Goal: Task Accomplishment & Management: Complete application form

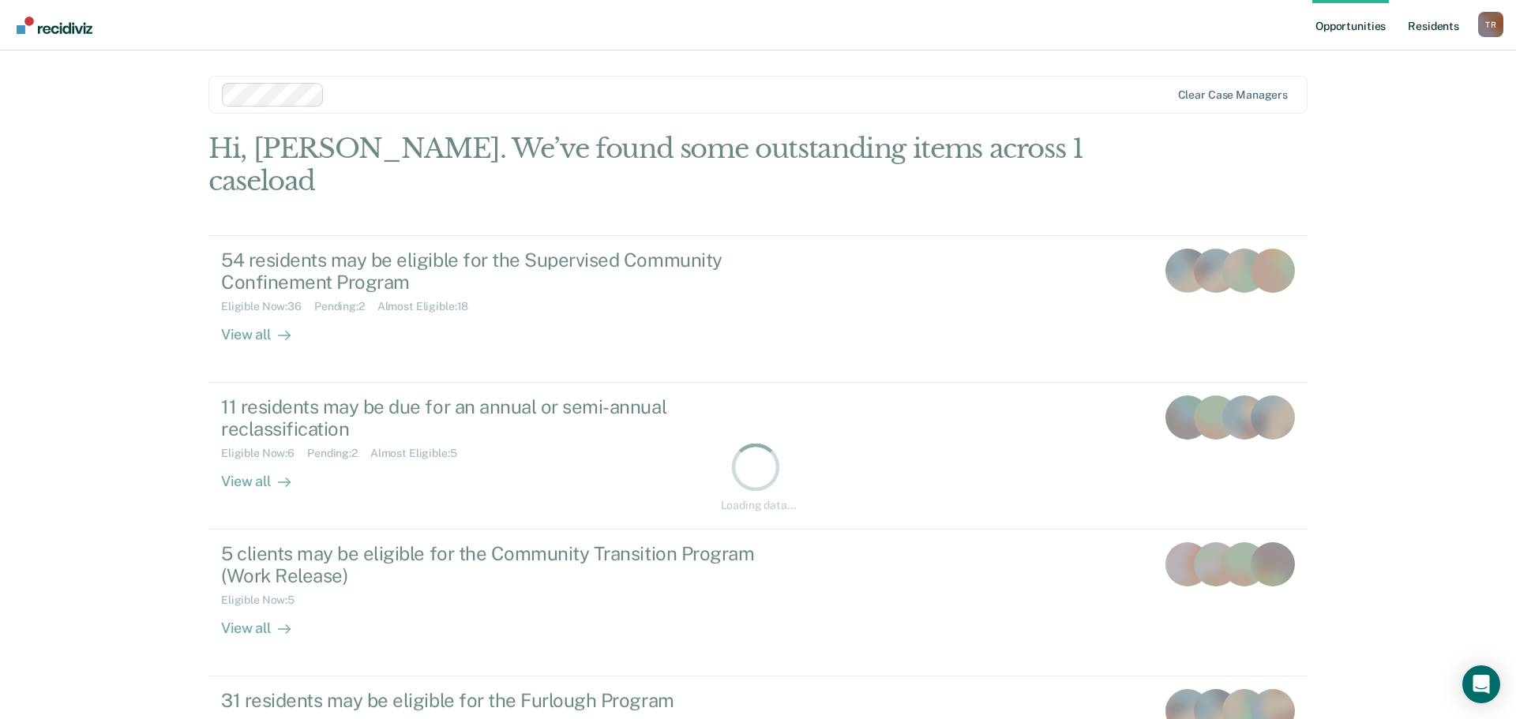
click at [1430, 21] on link "Resident s" at bounding box center [1433, 25] width 58 height 51
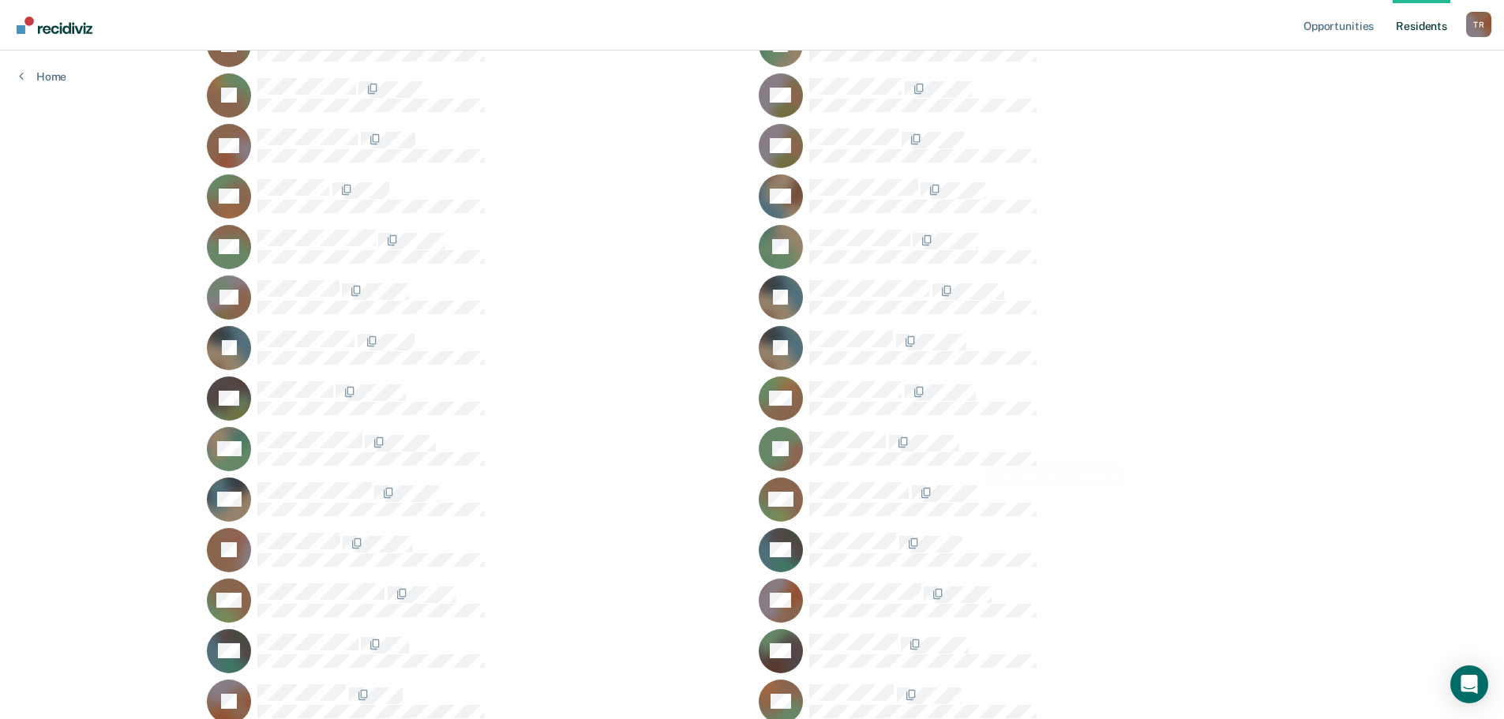
scroll to position [474, 0]
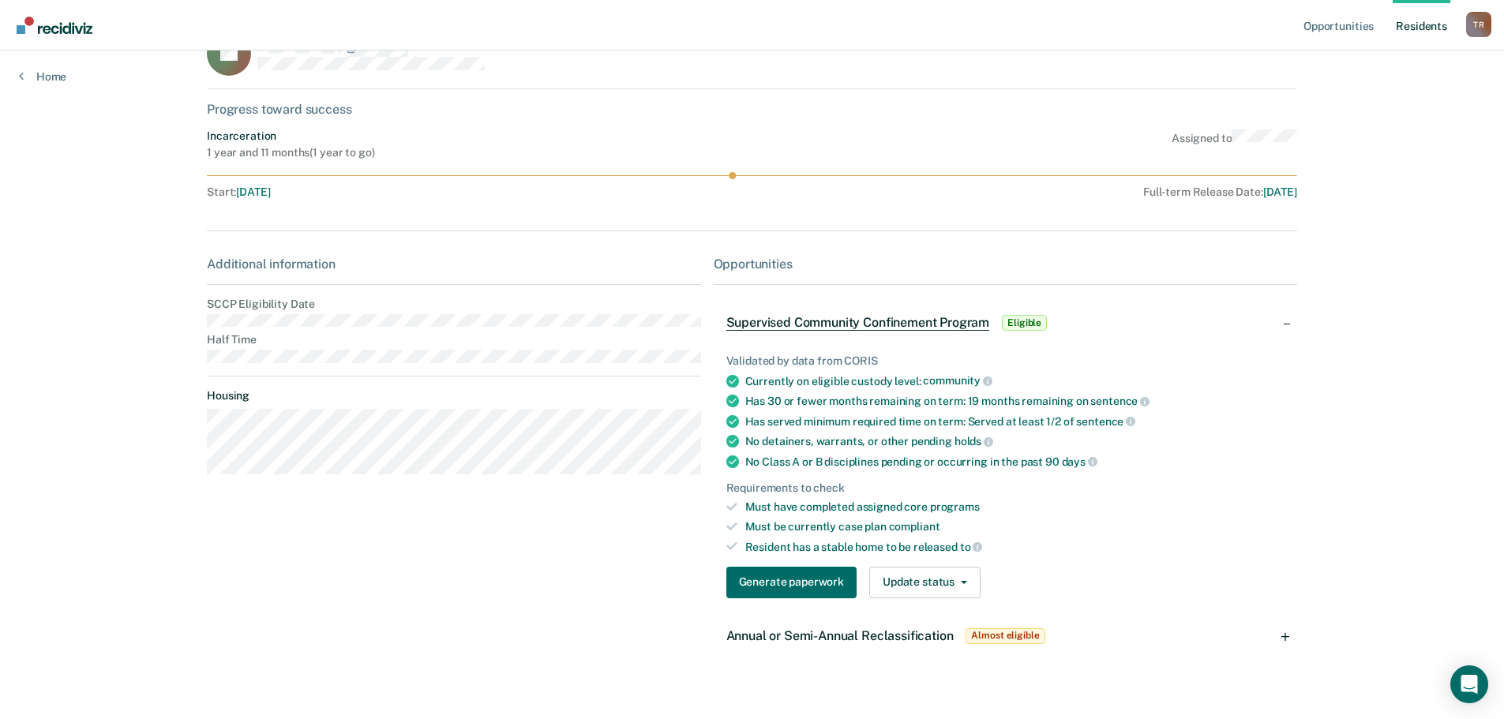
scroll to position [69, 0]
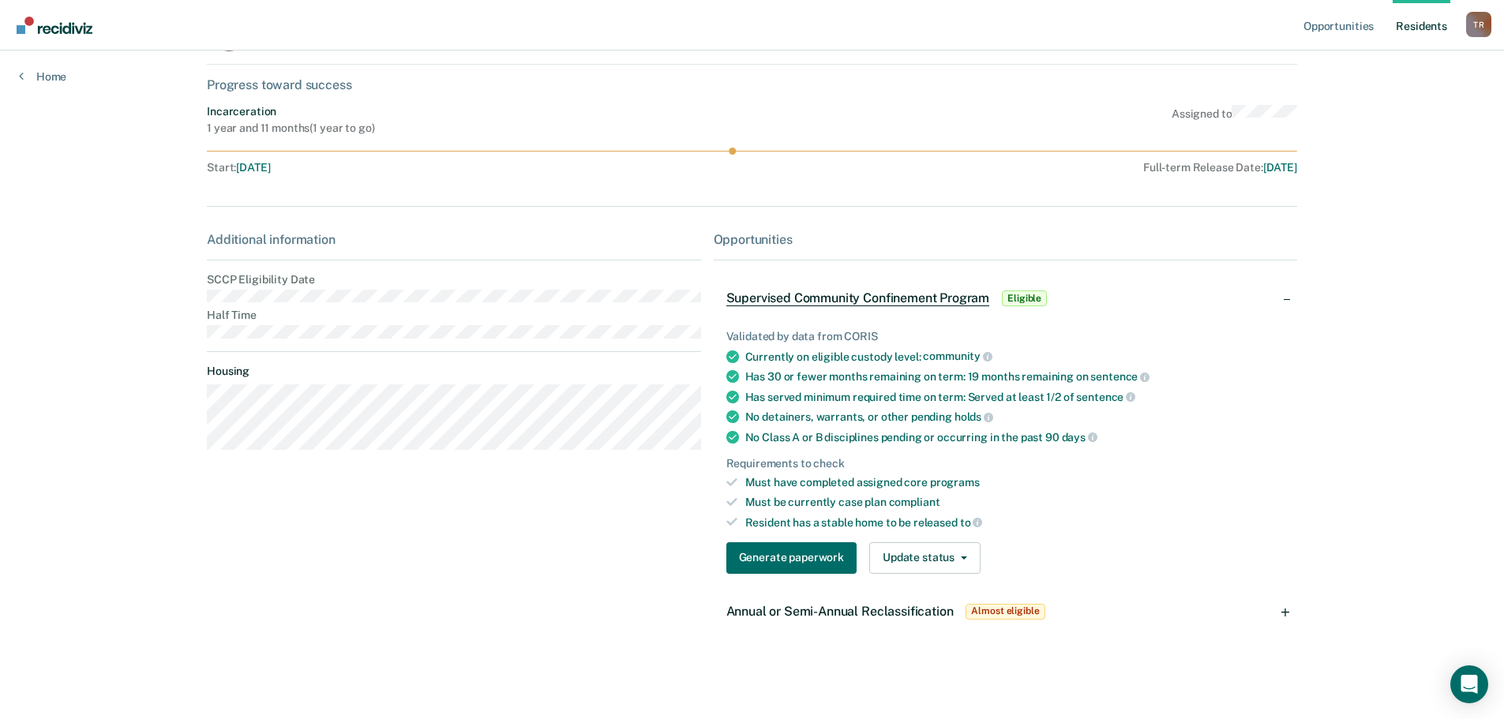
click at [902, 606] on span "Annual or Semi-Annual Reclassification" at bounding box center [839, 611] width 227 height 15
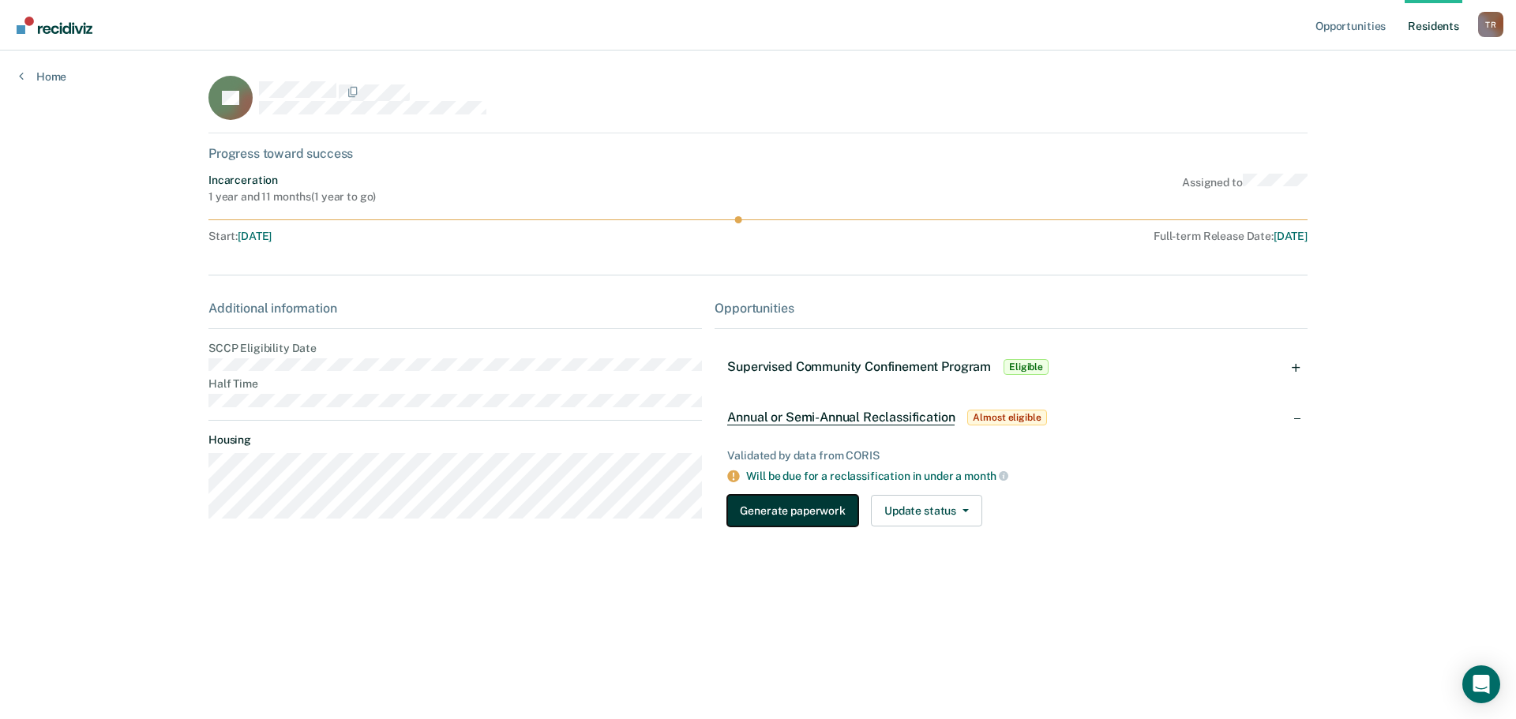
click at [813, 523] on button "Generate paperwork" at bounding box center [792, 511] width 130 height 32
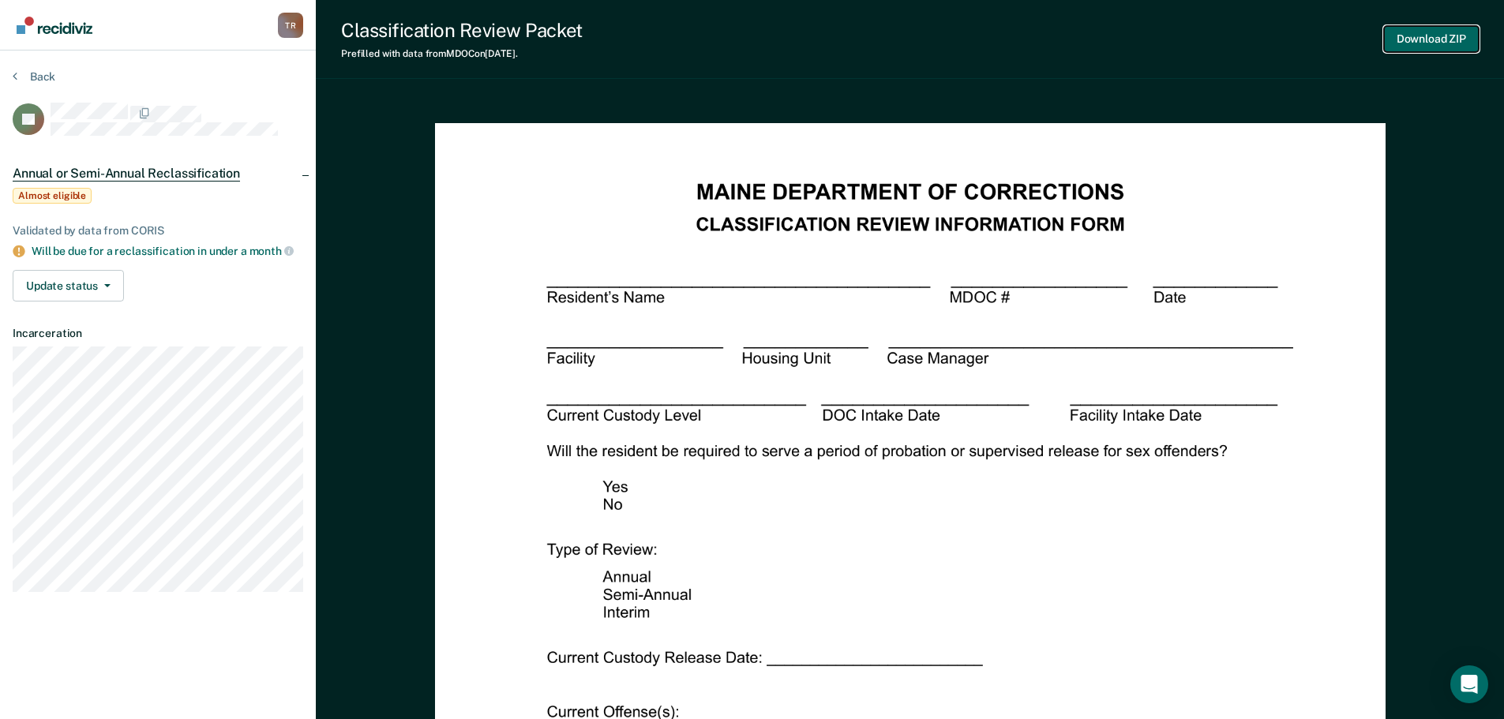
click at [1440, 49] on button "Download ZIP" at bounding box center [1431, 39] width 95 height 26
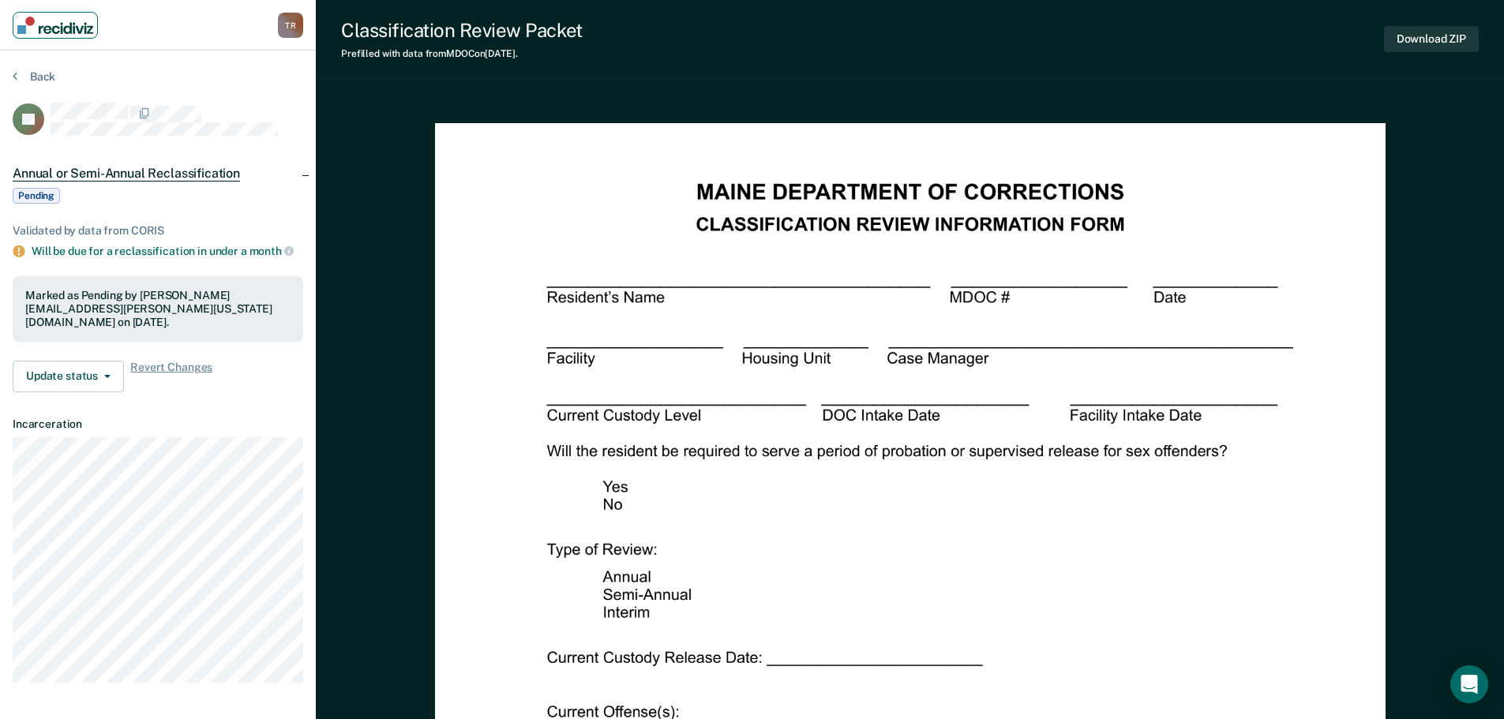
click at [51, 33] on img "Main navigation" at bounding box center [55, 25] width 76 height 17
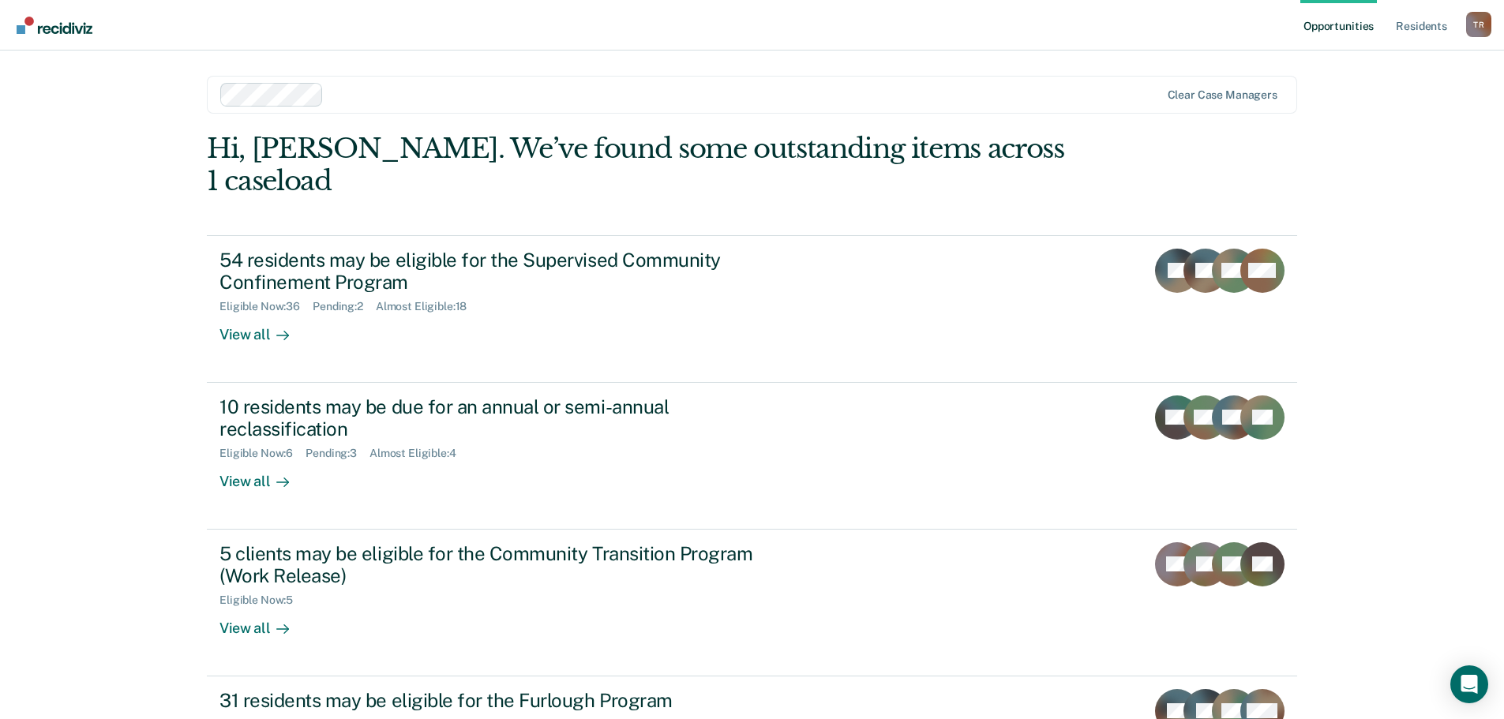
click at [1478, 39] on div "[PERSON_NAME] Profile How it works Log Out" at bounding box center [1478, 27] width 25 height 30
click at [1477, 35] on div "T R" at bounding box center [1478, 24] width 25 height 25
click at [1361, 101] on link "Log Out" at bounding box center [1414, 103] width 127 height 13
